Goal: Information Seeking & Learning: Find specific page/section

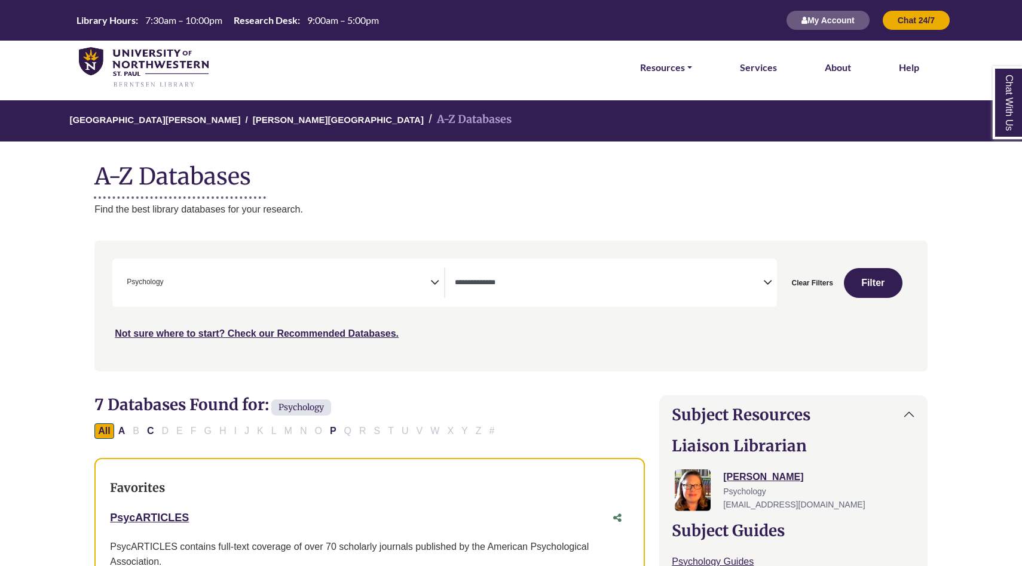
select select "Database Types Filter"
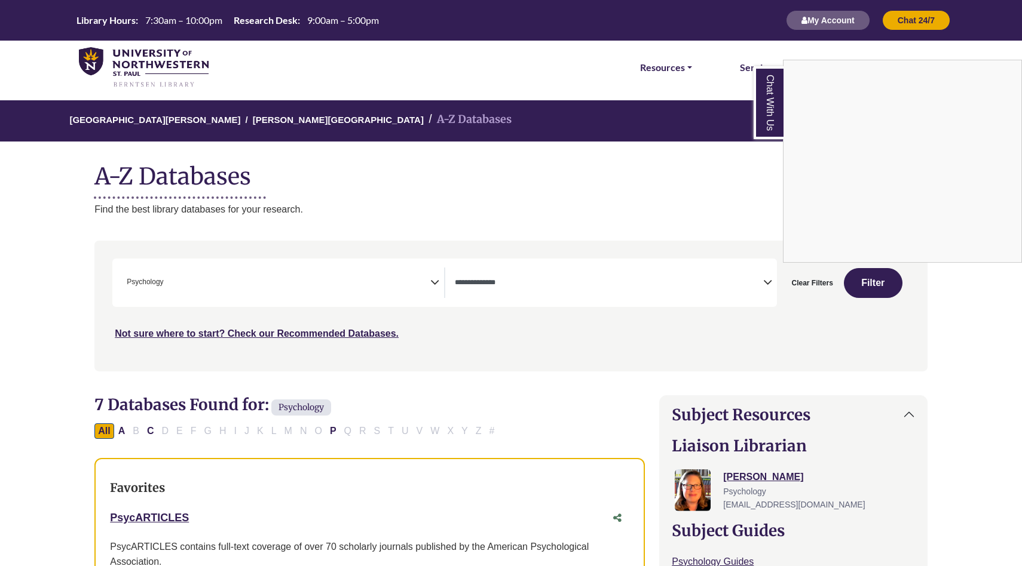
click at [151, 431] on div "Chat With Us" at bounding box center [511, 283] width 1022 height 566
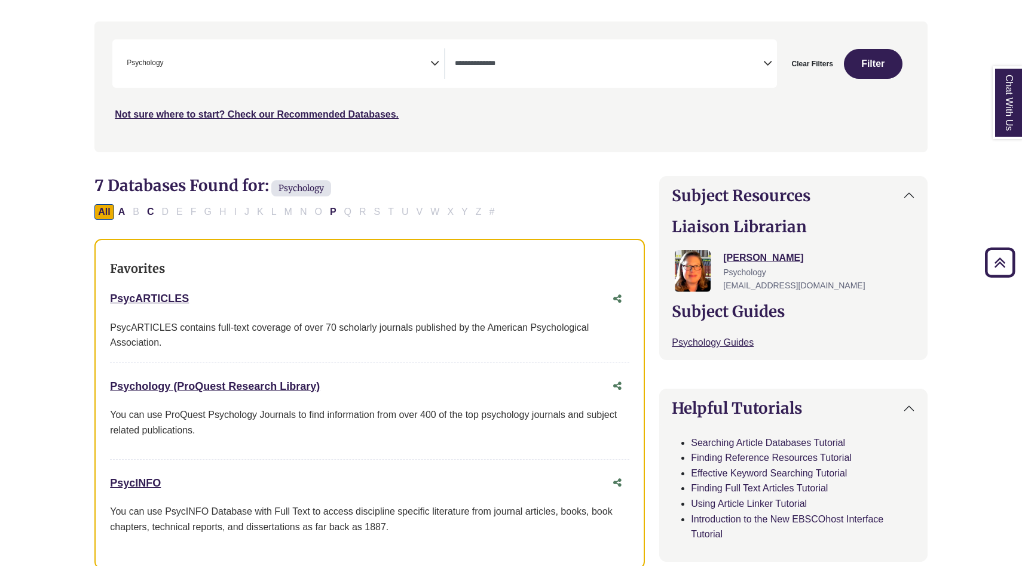
scroll to position [0, 0]
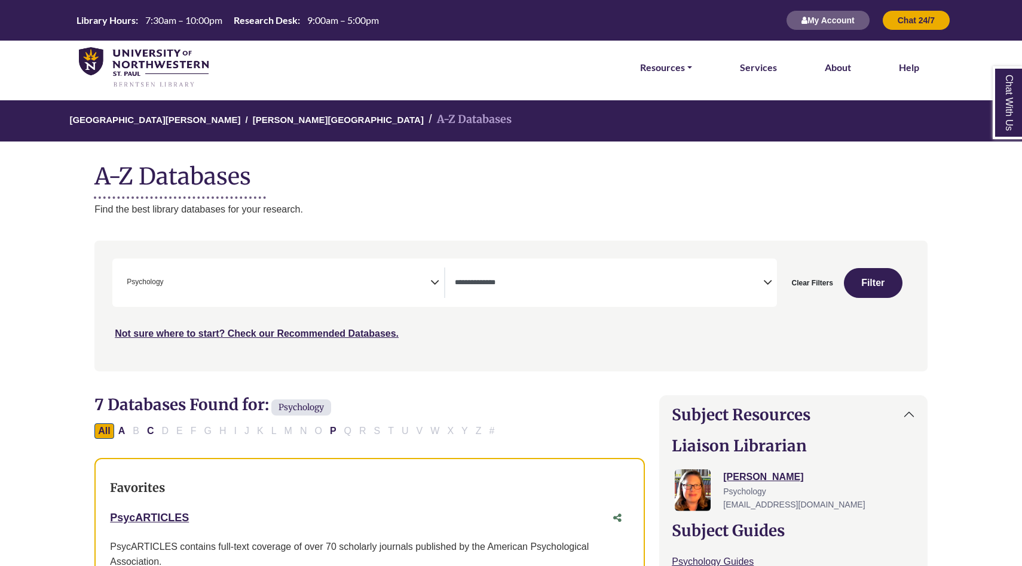
click at [393, 286] on span "× Psychology" at bounding box center [276, 283] width 308 height 30
click at [430, 173] on h1 "A-Z Databases" at bounding box center [510, 172] width 833 height 36
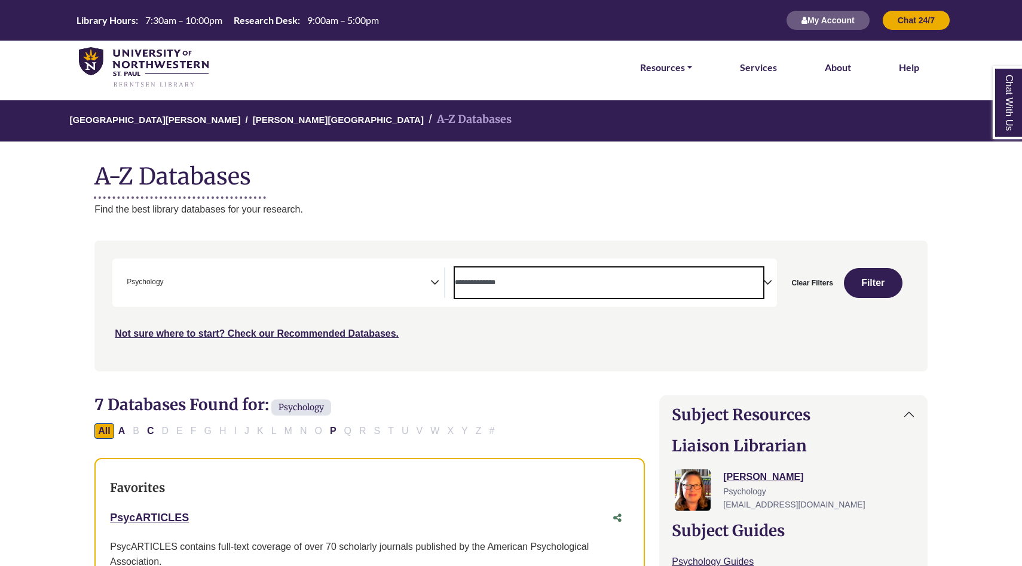
click at [499, 288] on textarea "Search" at bounding box center [609, 284] width 308 height 10
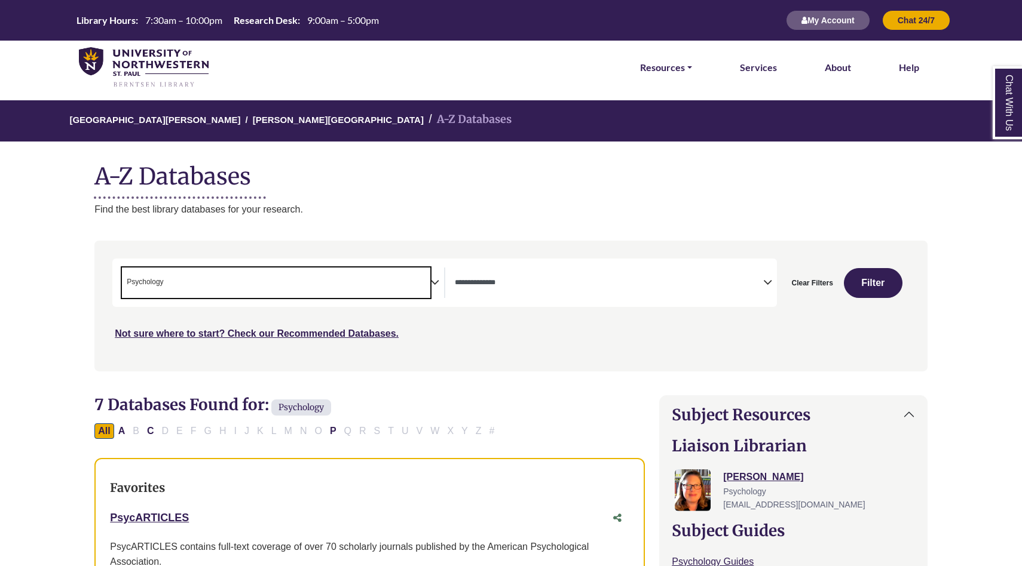
click at [274, 274] on span "× Psychology" at bounding box center [276, 283] width 308 height 30
click at [498, 367] on nav "**********" at bounding box center [510, 306] width 833 height 130
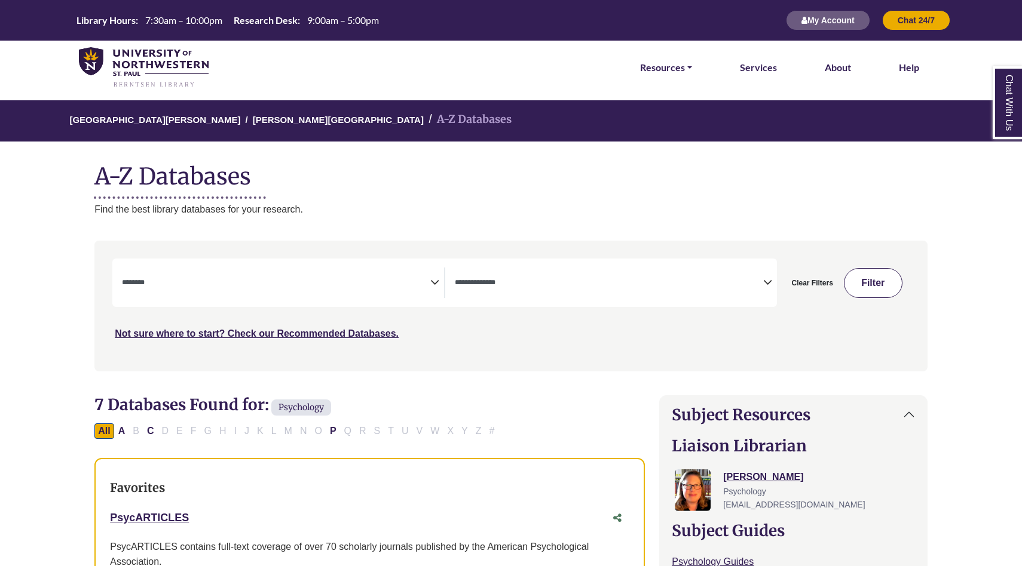
click at [862, 287] on button "Filter" at bounding box center [873, 283] width 59 height 30
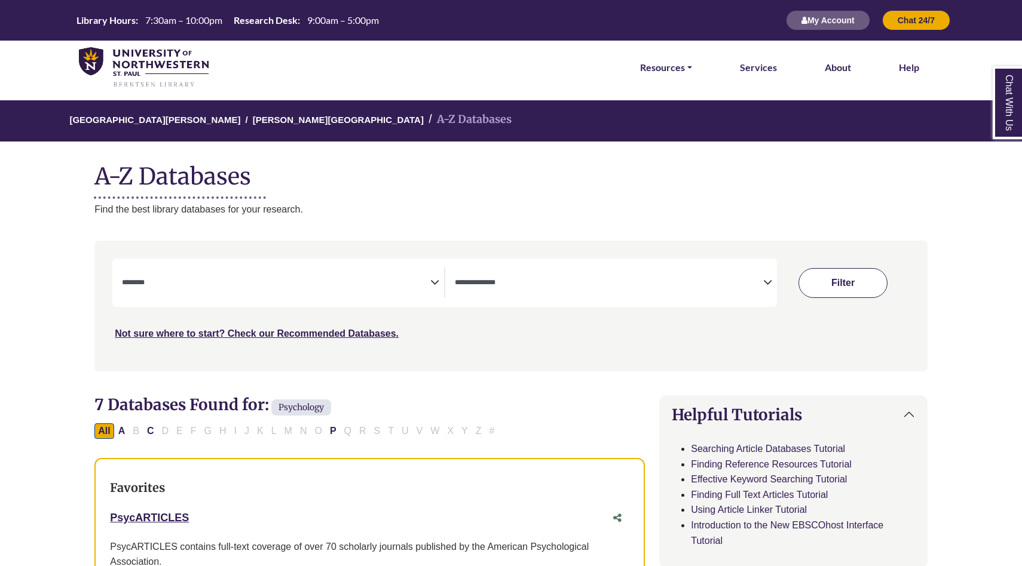
select select "Database Subject Filter"
select select "Database Types Filter"
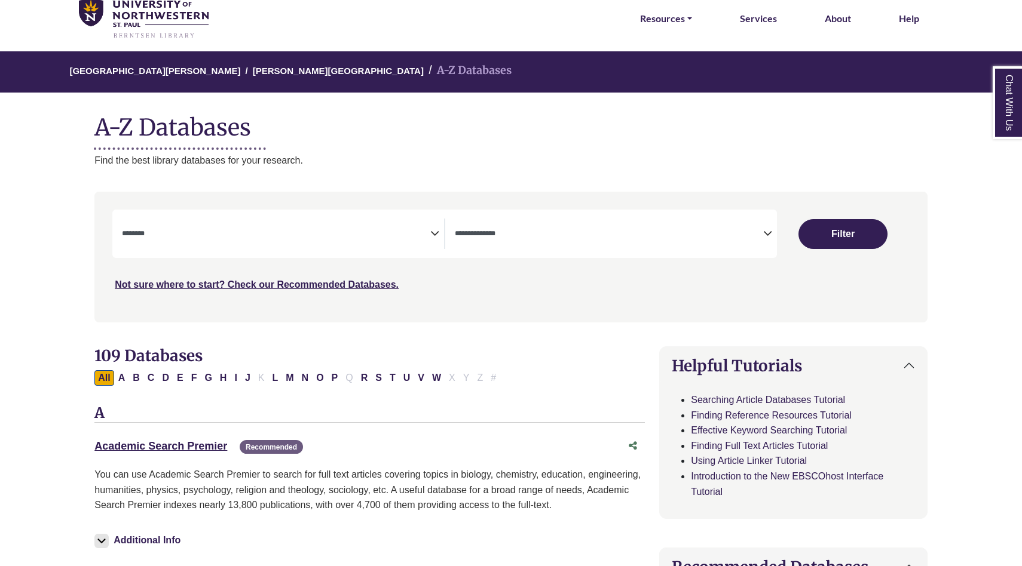
scroll to position [62, 0]
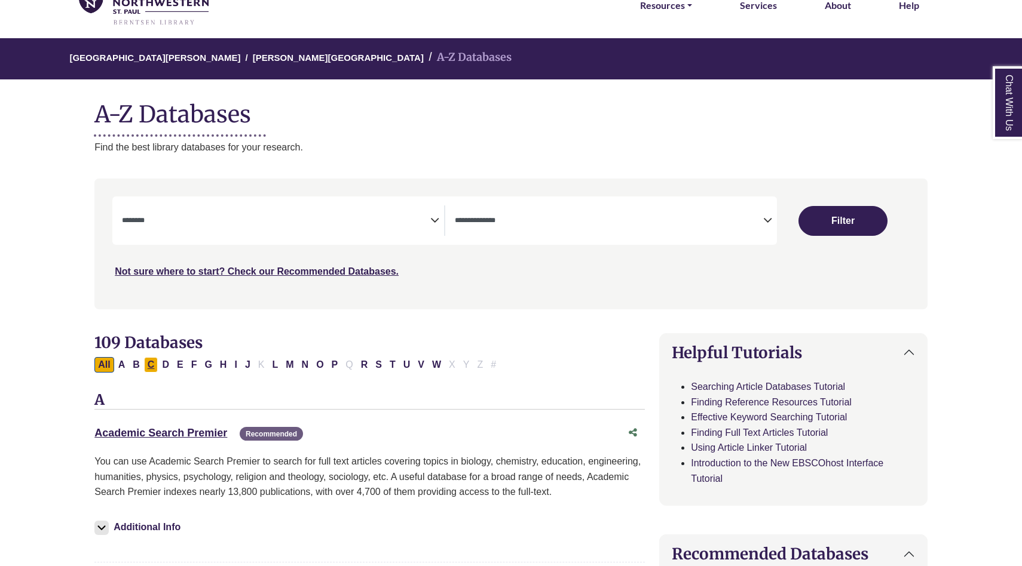
click at [154, 364] on button "C" at bounding box center [151, 365] width 14 height 16
select select "Database Subject Filter"
select select "Database Types Filter"
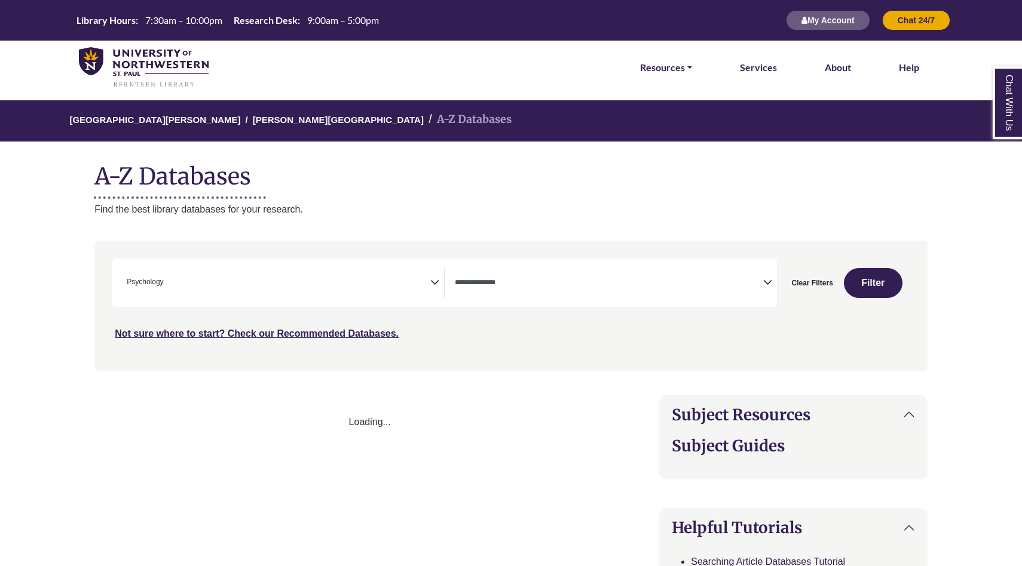
select select "Database Types Filter"
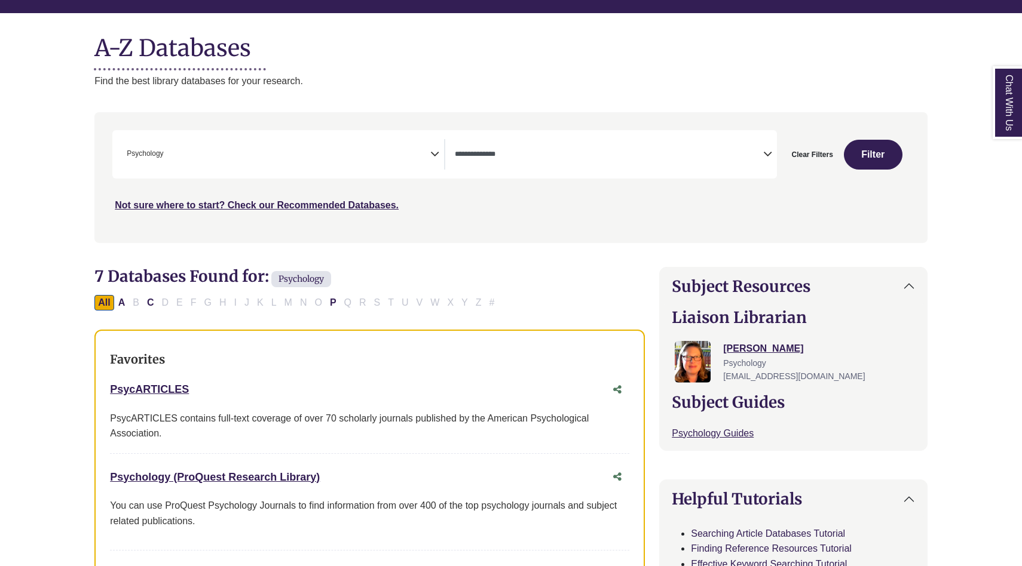
scroll to position [134, 0]
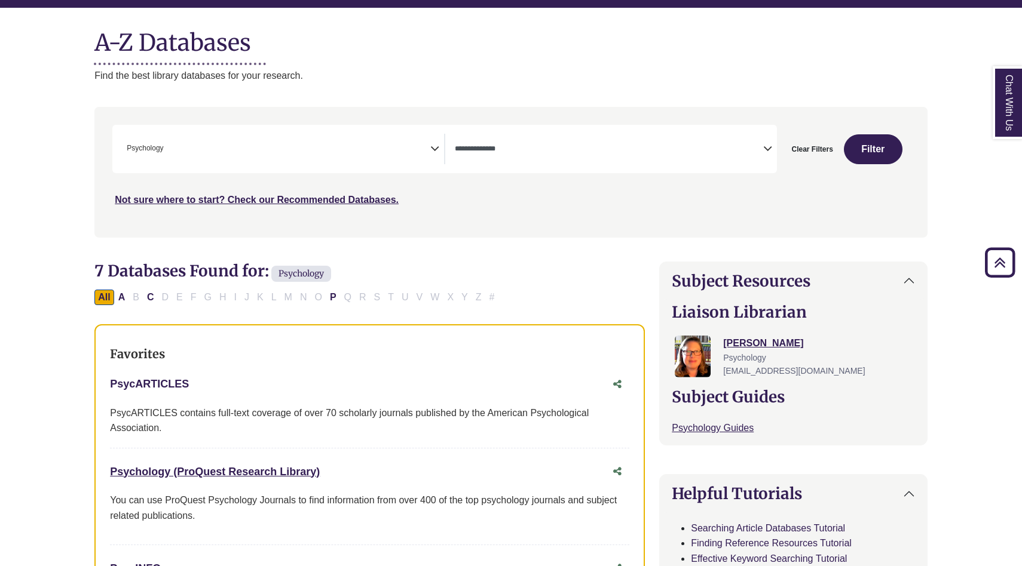
click at [155, 381] on link "PsycARTICLES This link opens in a new window" at bounding box center [149, 384] width 79 height 12
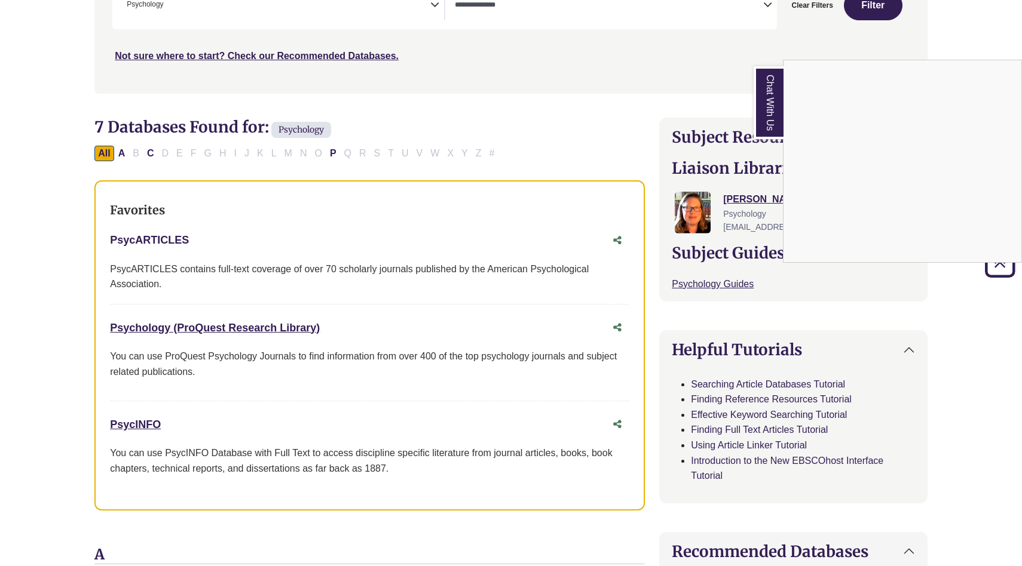
scroll to position [277, 1]
